Goal: Ask a question

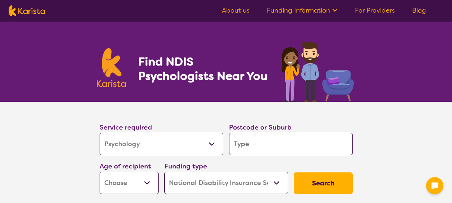
select select "Psychology"
select select "NDIS"
select select "Psychology"
select select "NDIS"
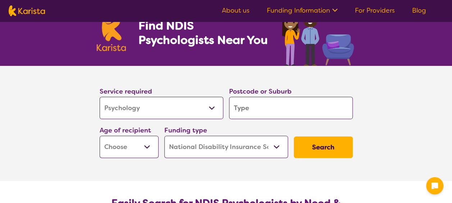
click at [213, 105] on select "Allied Health Assistant Assessment ([MEDICAL_DATA] or [MEDICAL_DATA]) Behaviour…" at bounding box center [162, 108] width 124 height 22
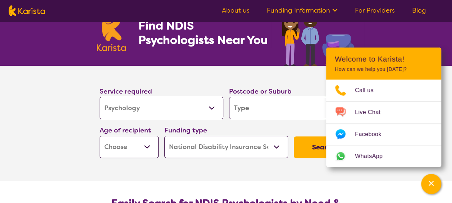
select select "Behaviour support"
click at [100, 97] on select "Allied Health Assistant Assessment ([MEDICAL_DATA] or [MEDICAL_DATA]) Behaviour…" at bounding box center [162, 108] width 124 height 22
select select "Behaviour support"
click at [311, 111] on input "search" at bounding box center [291, 108] width 124 height 22
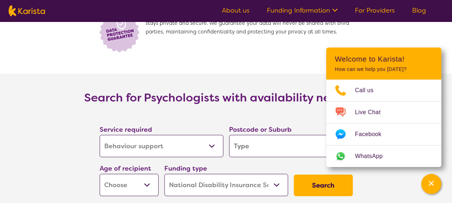
scroll to position [1114, 0]
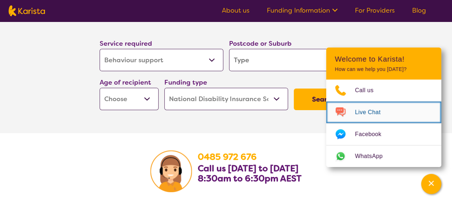
click at [373, 112] on span "Live Chat" at bounding box center [372, 112] width 34 height 11
